Goal: Task Accomplishment & Management: Use online tool/utility

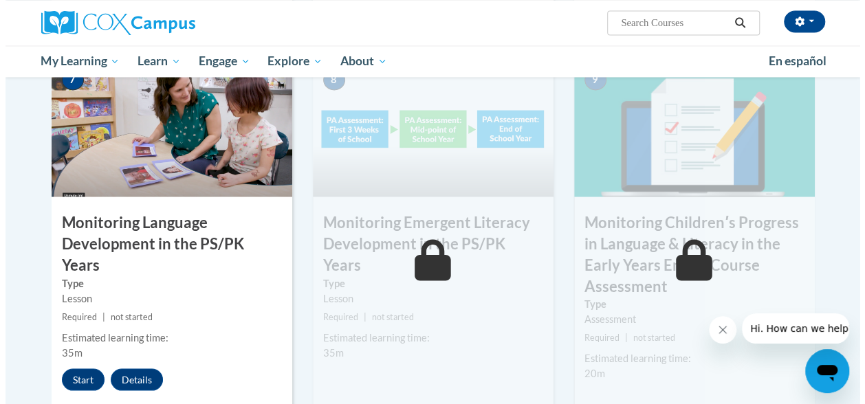
scroll to position [1171, 0]
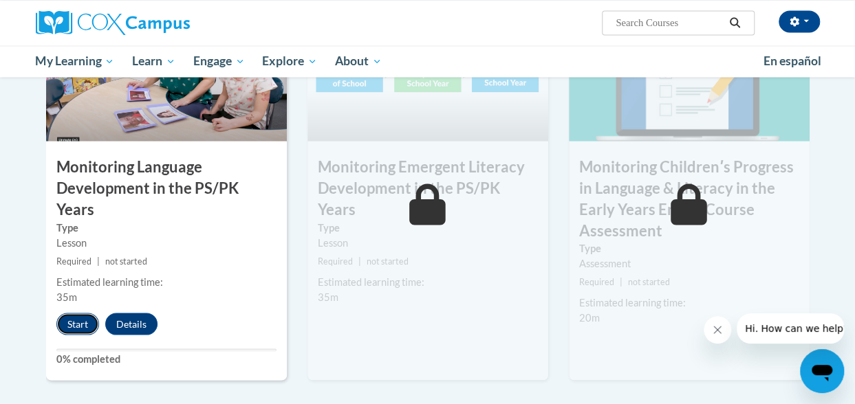
click at [68, 313] on button "Start" at bounding box center [77, 324] width 43 height 22
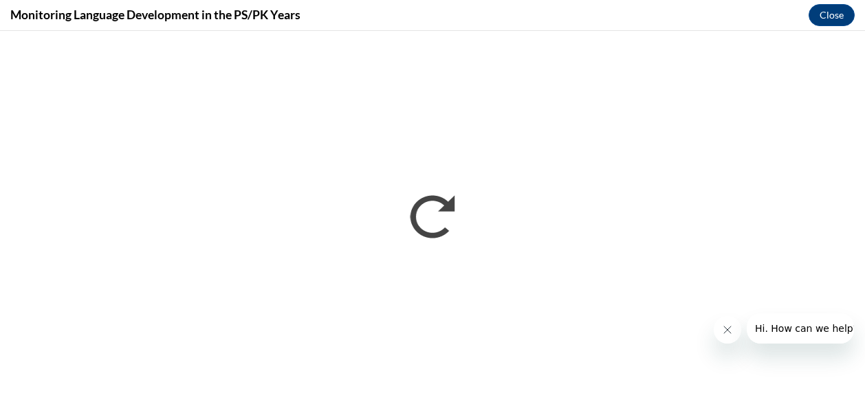
scroll to position [0, 0]
click at [834, 13] on button "Close" at bounding box center [832, 15] width 46 height 22
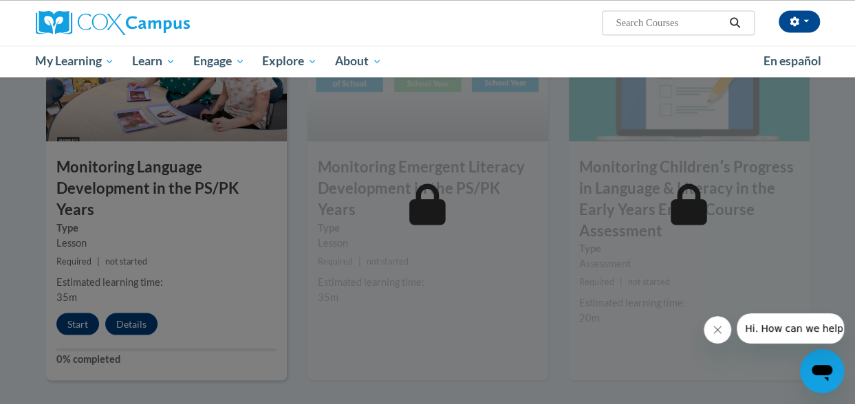
click at [177, 243] on div at bounding box center [427, 202] width 855 height 404
click at [78, 294] on div at bounding box center [427, 202] width 855 height 404
click at [76, 302] on div at bounding box center [427, 202] width 855 height 404
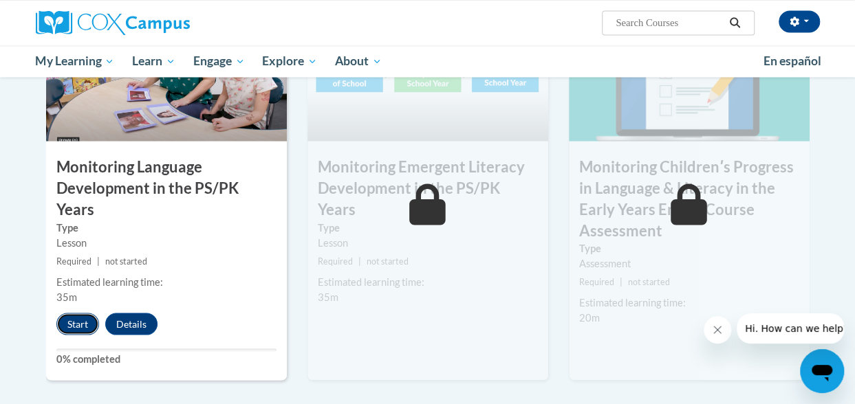
click at [63, 313] on button "Start" at bounding box center [77, 324] width 43 height 22
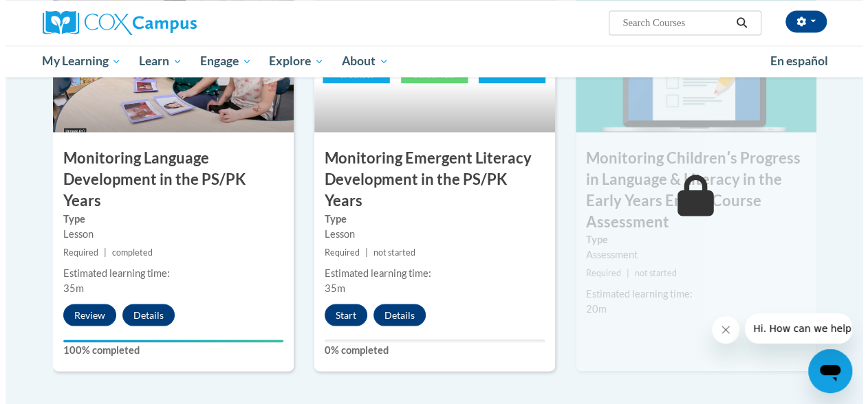
scroll to position [1165, 0]
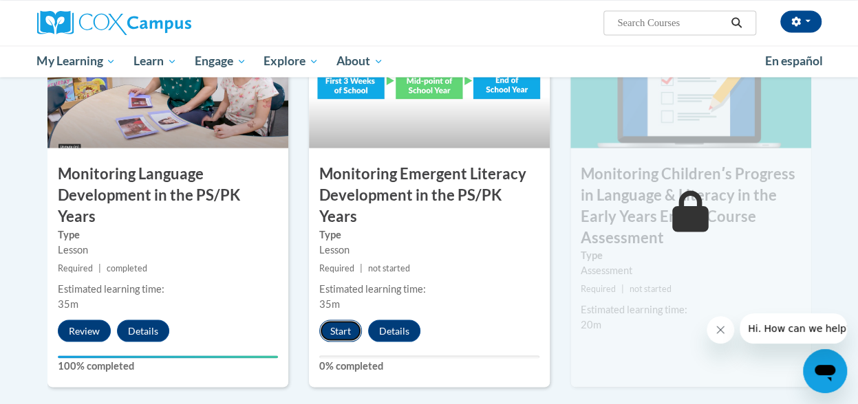
click at [358, 320] on button "Start" at bounding box center [340, 331] width 43 height 22
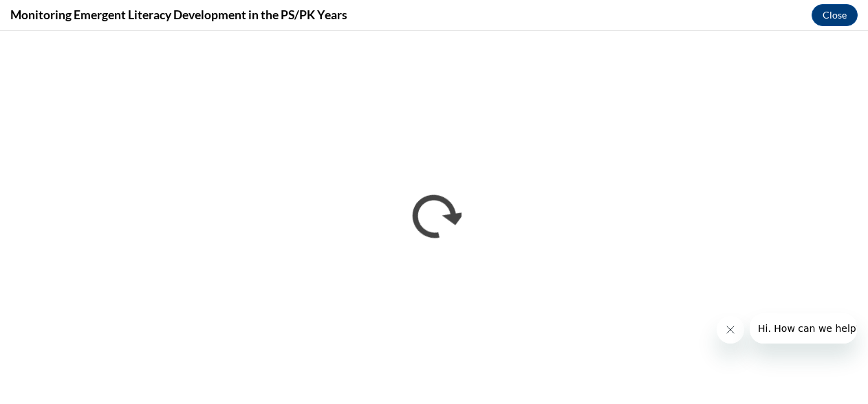
scroll to position [0, 0]
